Goal: Transaction & Acquisition: Purchase product/service

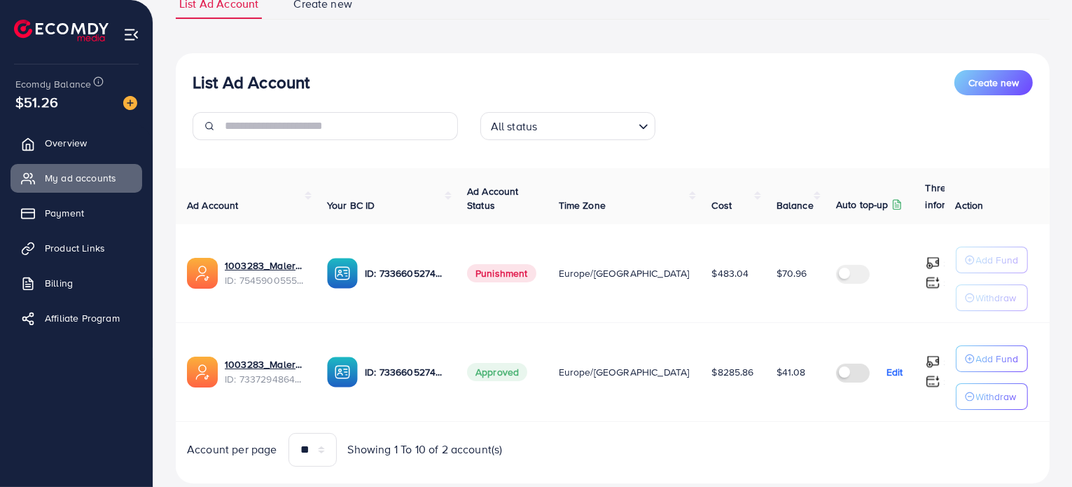
scroll to position [118, 0]
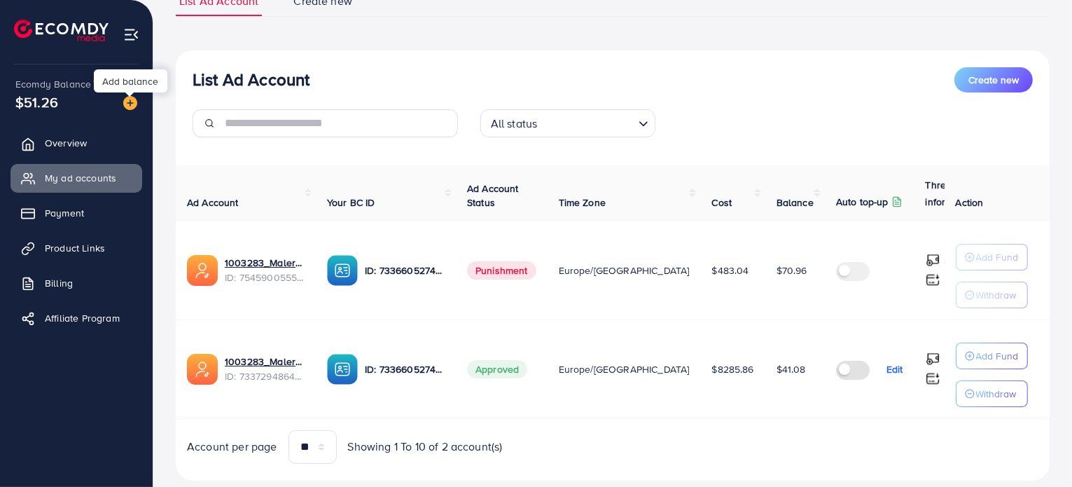
click at [129, 105] on img at bounding box center [130, 103] width 14 height 14
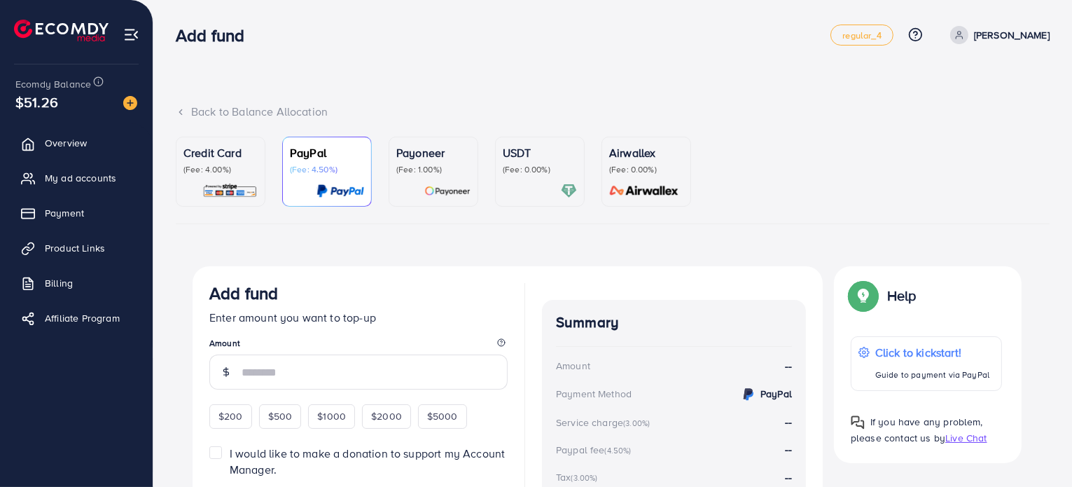
click at [209, 156] on p "Credit Card" at bounding box center [220, 152] width 74 height 17
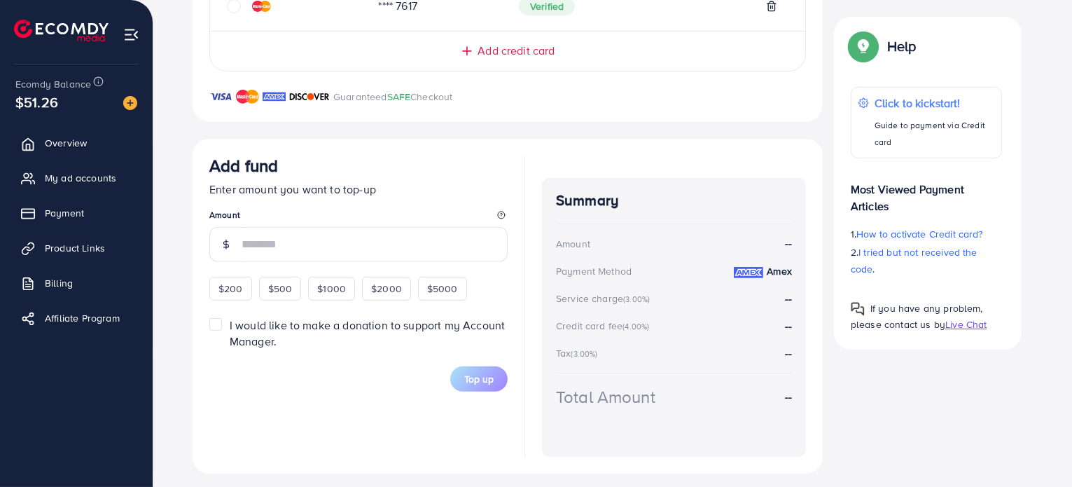
scroll to position [460, 0]
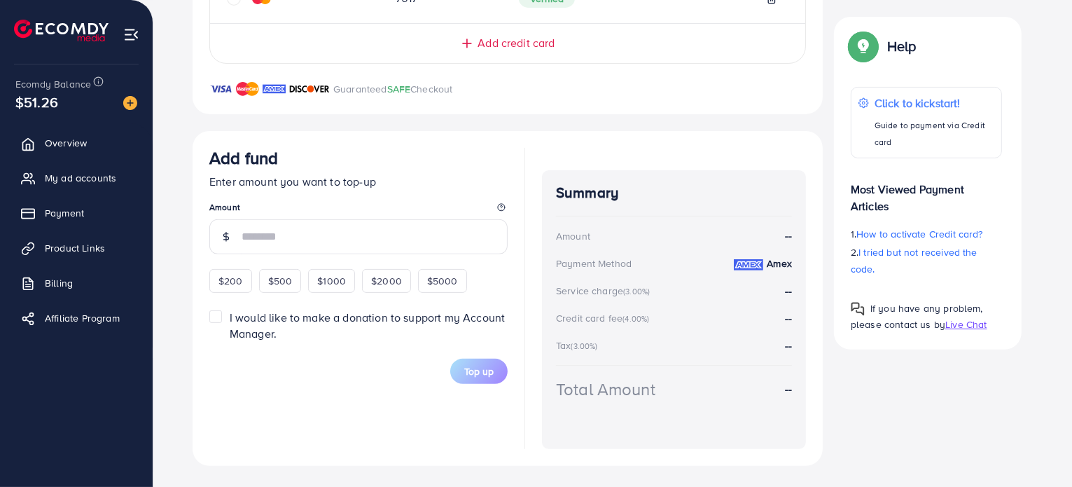
click at [251, 282] on div "$200 $500 $1000 $2000 $5000" at bounding box center [352, 278] width 287 height 27
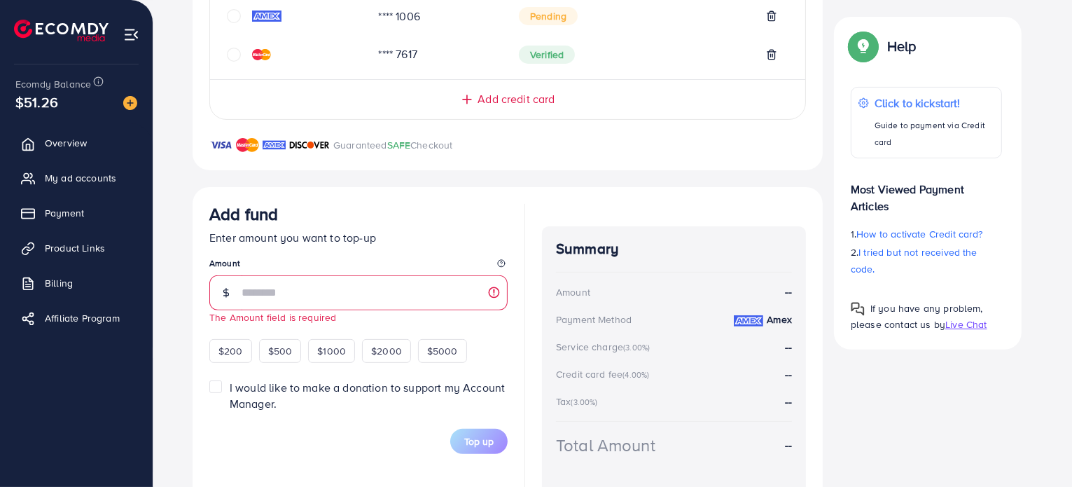
scroll to position [446, 0]
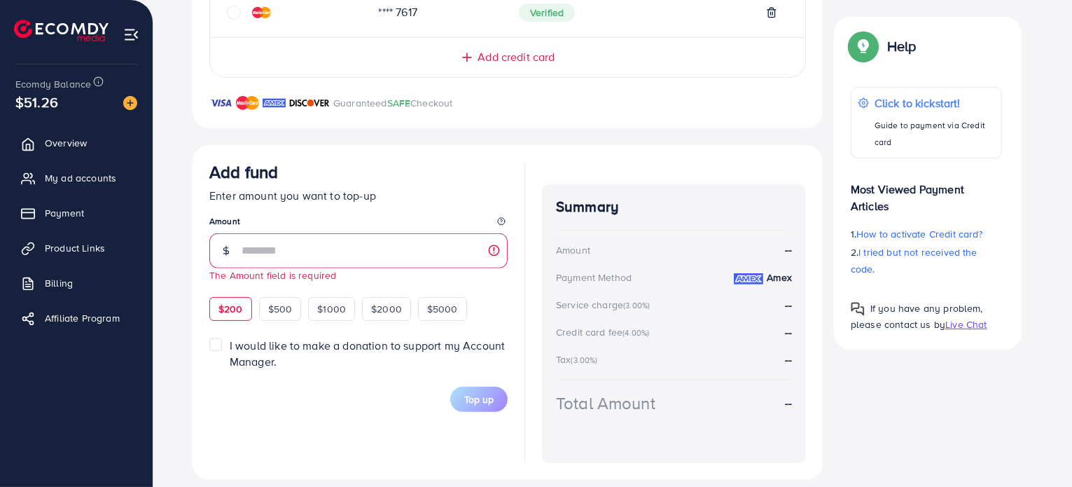
click at [245, 304] on div "$200" at bounding box center [230, 309] width 43 height 24
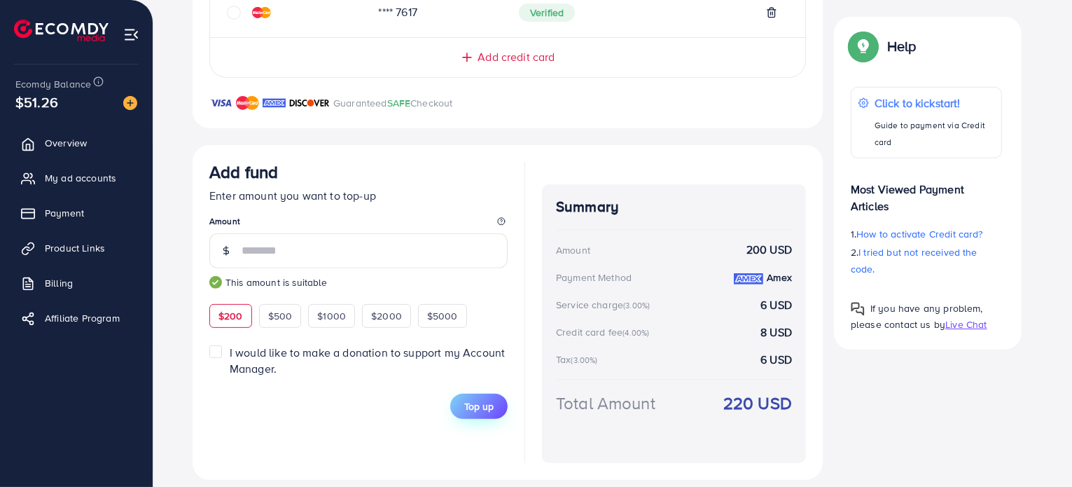
click at [480, 405] on span "Top up" at bounding box center [478, 406] width 29 height 14
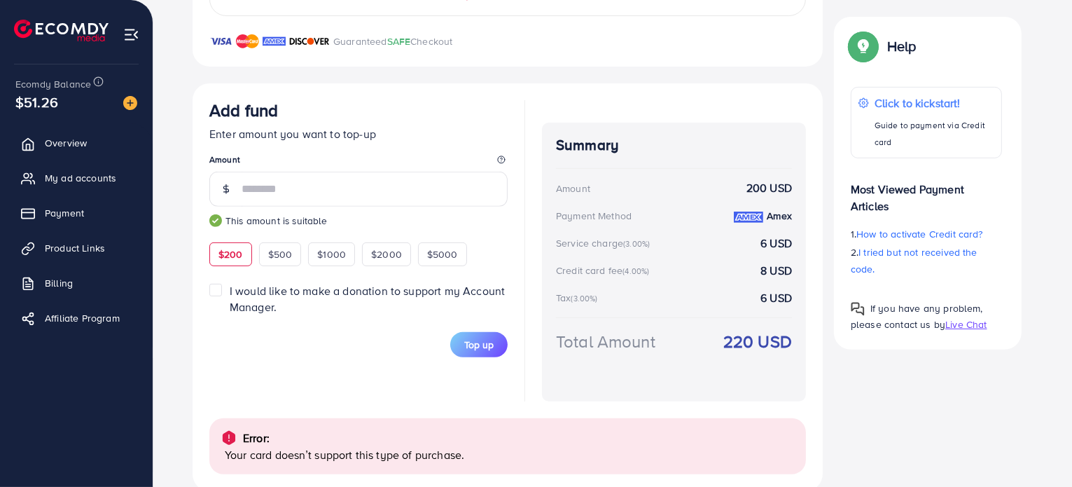
scroll to position [533, 0]
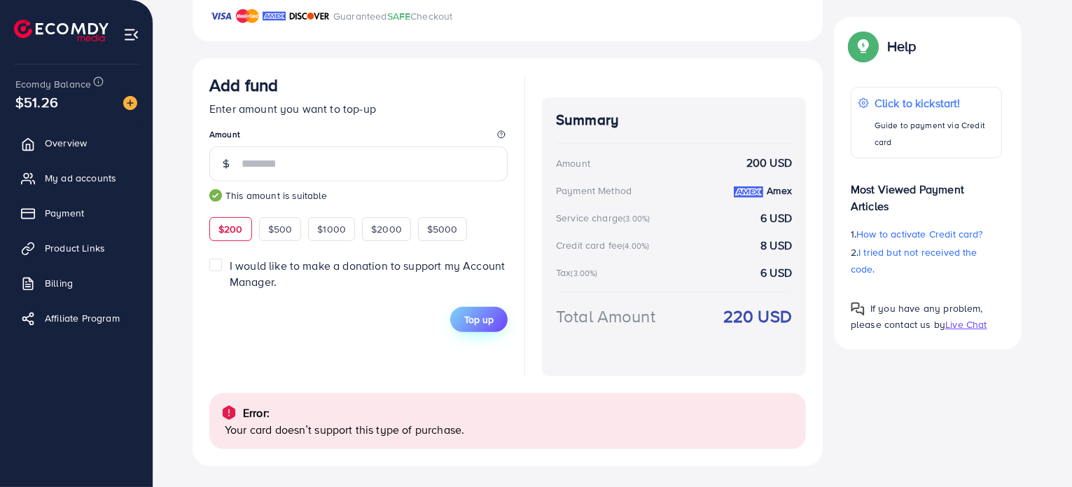
click at [476, 312] on span "Top up" at bounding box center [478, 319] width 29 height 14
click at [291, 230] on span "$500" at bounding box center [280, 229] width 25 height 14
click at [237, 230] on span "$200" at bounding box center [230, 229] width 25 height 14
type input "***"
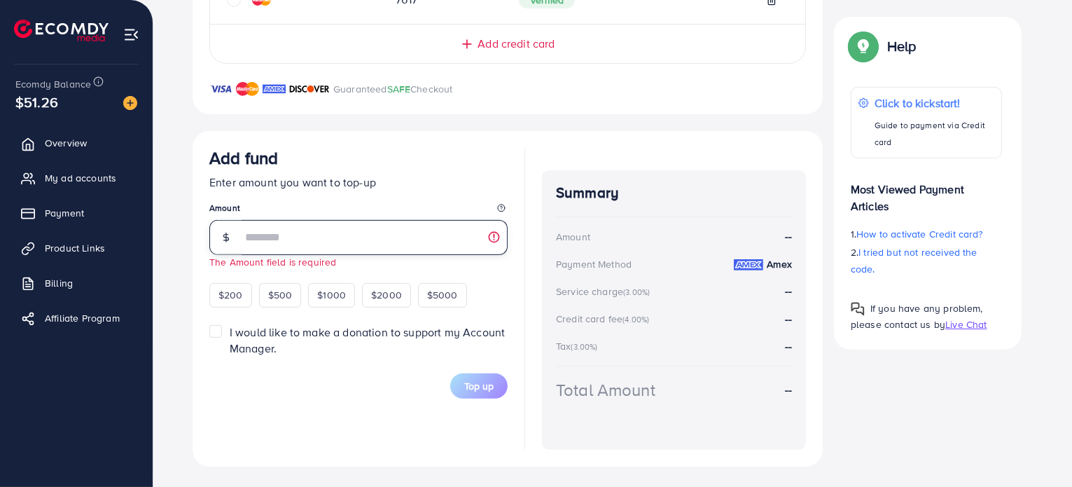
scroll to position [455, 0]
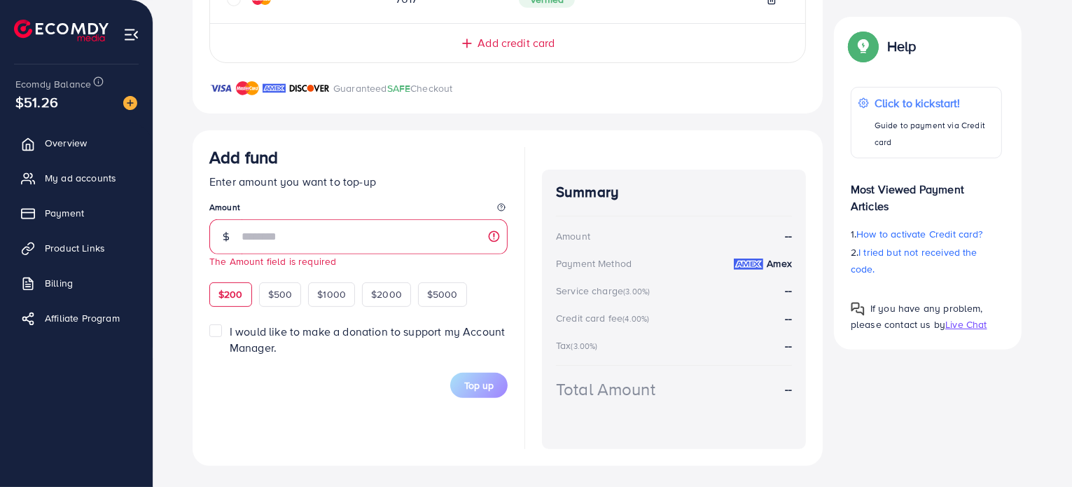
click at [241, 295] on span "$200" at bounding box center [230, 294] width 25 height 14
type input "***"
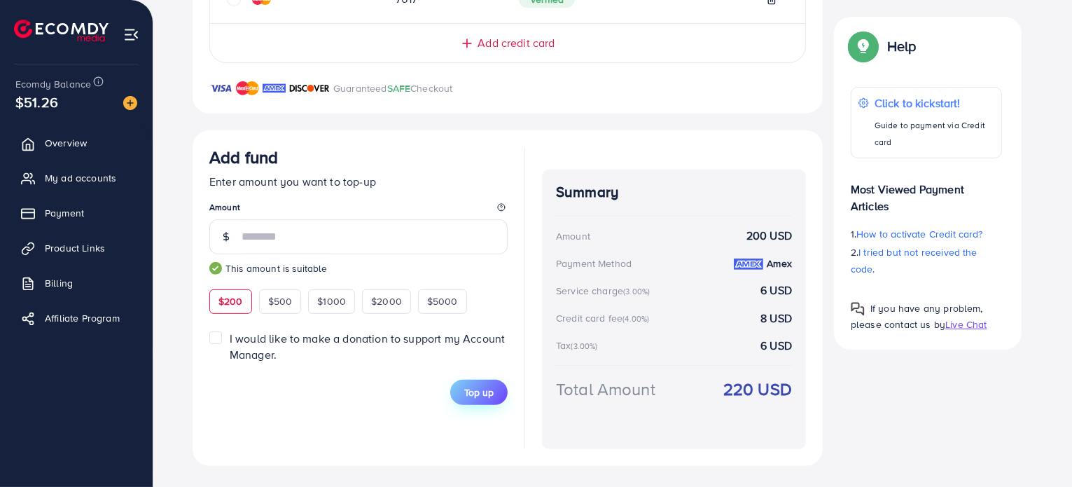
click at [491, 388] on span "Top up" at bounding box center [478, 392] width 29 height 14
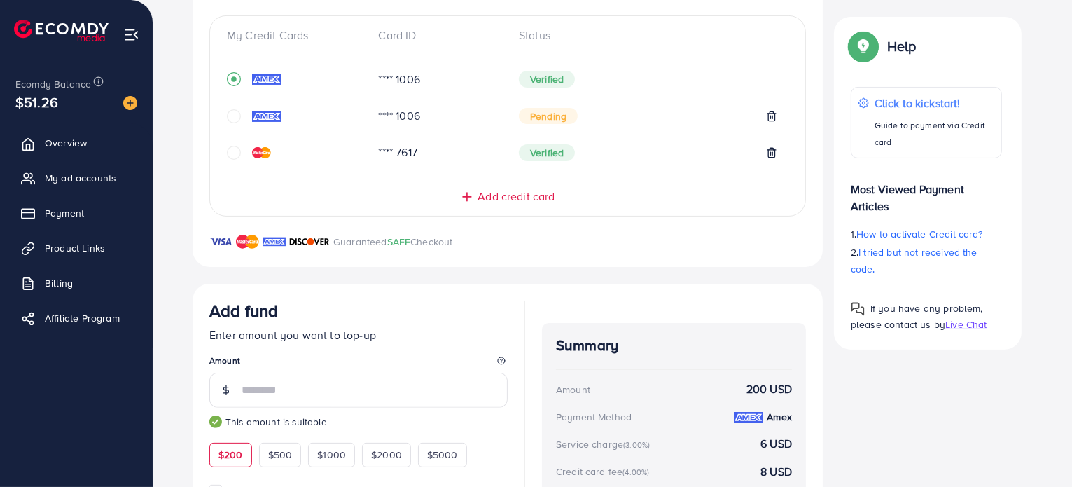
scroll to position [300, 0]
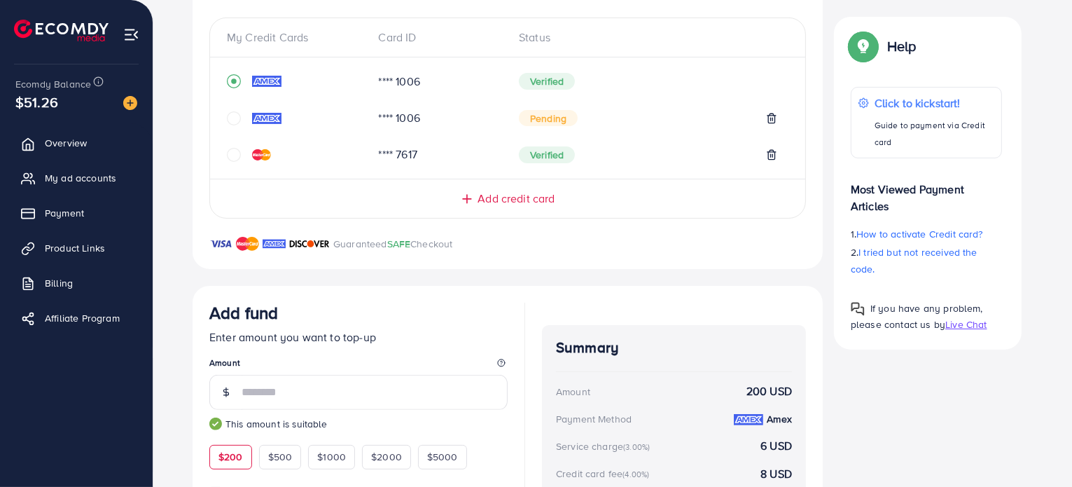
click at [223, 151] on div "**** 1006 Verified **** 1006 Pending **** 7617 Verified" at bounding box center [507, 118] width 595 height 99
click at [235, 152] on icon "circle" at bounding box center [234, 155] width 14 height 14
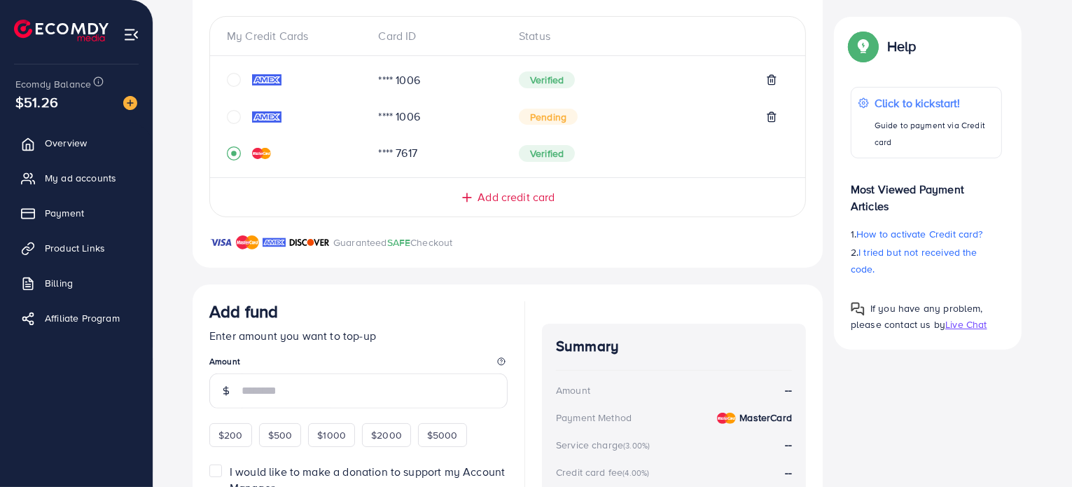
scroll to position [455, 0]
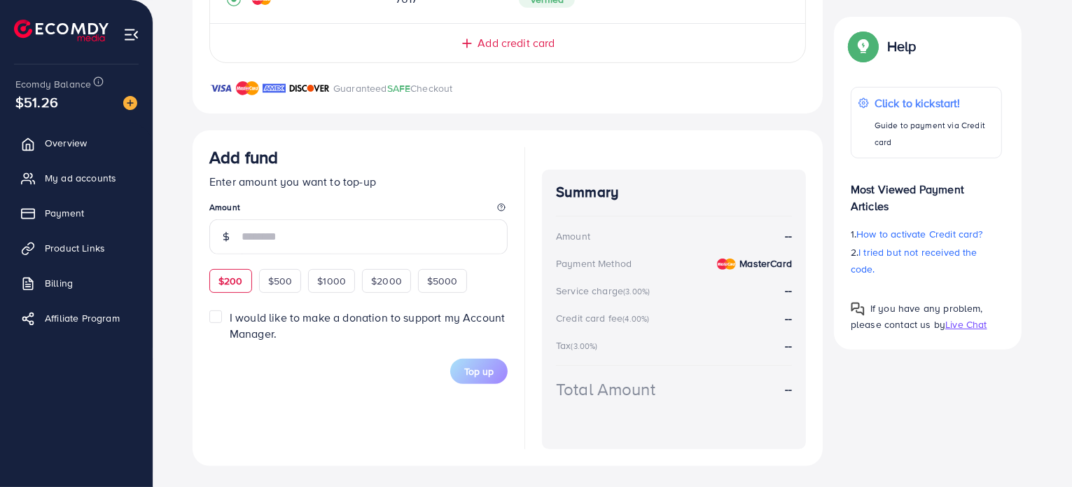
click at [238, 277] on div "Add fund Enter amount you want to top-up Amount $200 $500 $1000 $2000 $5000" at bounding box center [358, 219] width 298 height 145
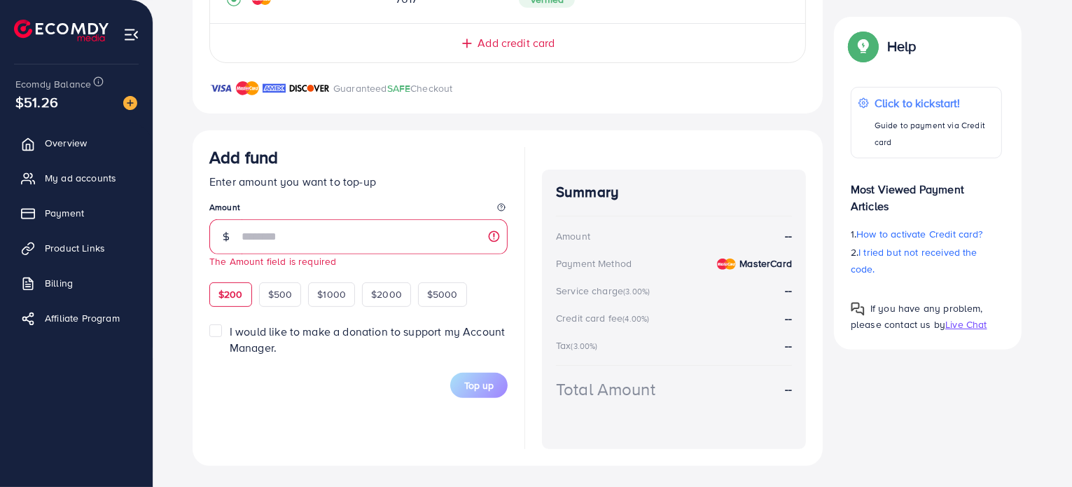
click at [232, 287] on span "$200" at bounding box center [230, 294] width 25 height 14
type input "***"
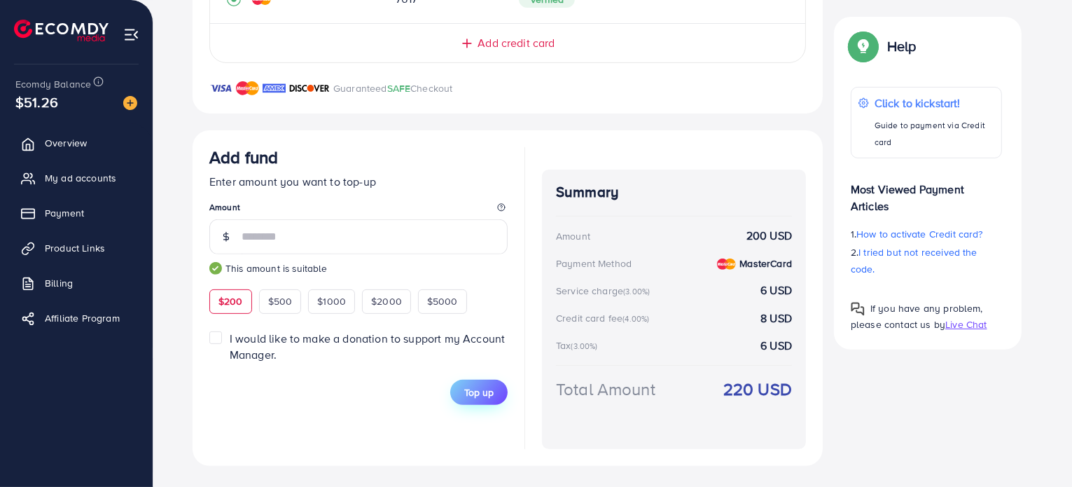
click at [476, 385] on span "Top up" at bounding box center [478, 392] width 29 height 14
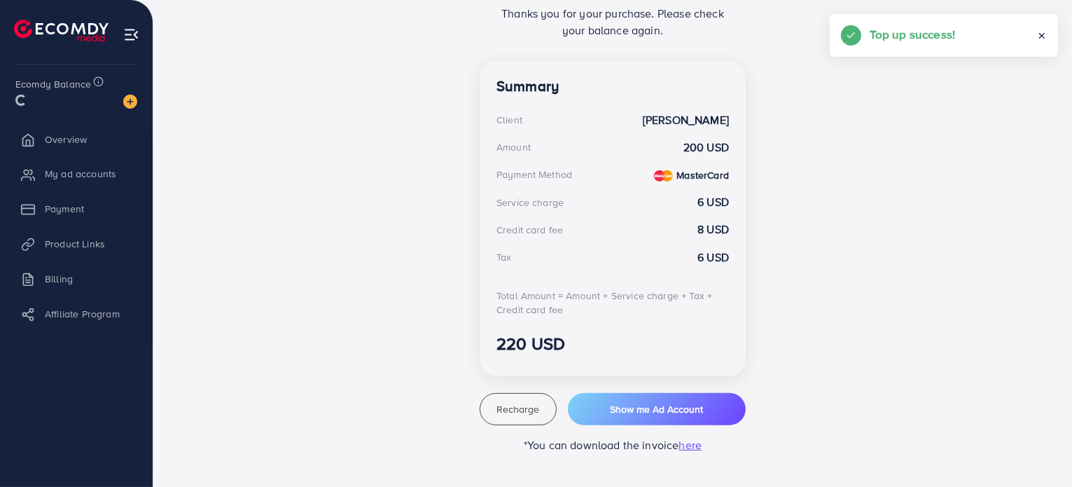
scroll to position [346, 0]
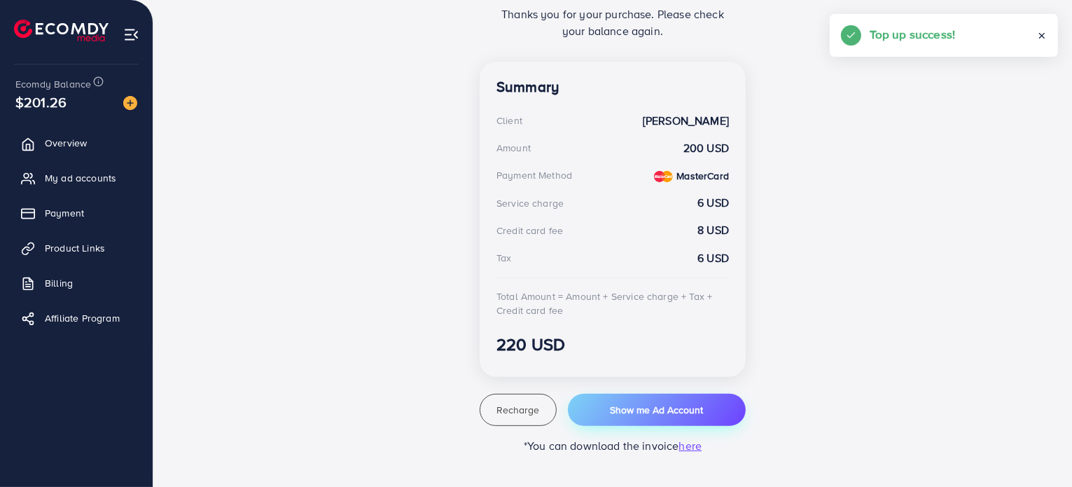
click at [641, 401] on button "Show me Ad Account" at bounding box center [657, 410] width 178 height 32
